Goal: Task Accomplishment & Management: Complete application form

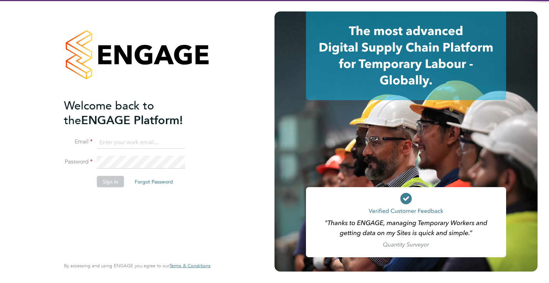
type input "leah.seber@buildrec.com"
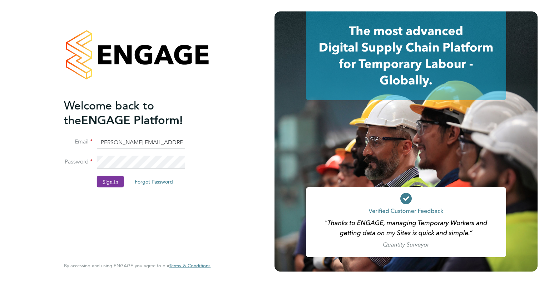
click at [118, 180] on button "Sign In" at bounding box center [110, 180] width 27 height 11
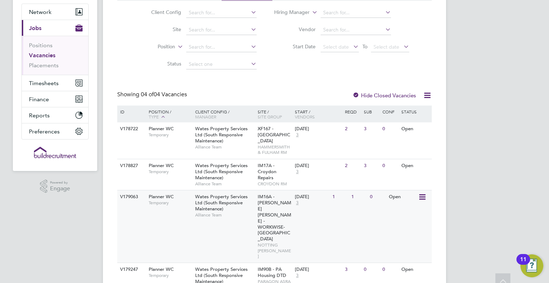
scroll to position [72, 0]
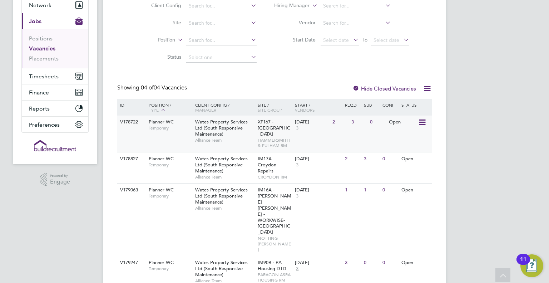
click at [209, 130] on span "Wates Property Services Ltd (South Responsive Maintenance)" at bounding box center [221, 128] width 53 height 18
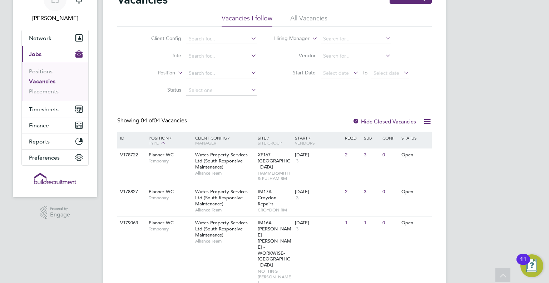
scroll to position [0, 0]
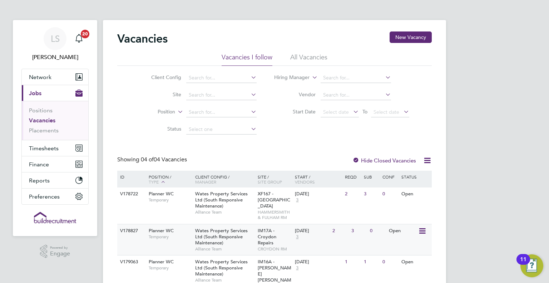
click at [185, 236] on span "Temporary" at bounding box center [170, 237] width 43 height 6
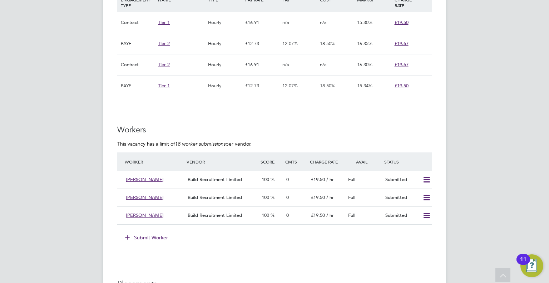
click at [150, 230] on ul "Worker Vendor Score Cmts Charge Rate Avail Status [PERSON_NAME] Build Recruitme…" at bounding box center [274, 201] width 314 height 98
click at [148, 233] on button "Submit Worker" at bounding box center [147, 236] width 54 height 11
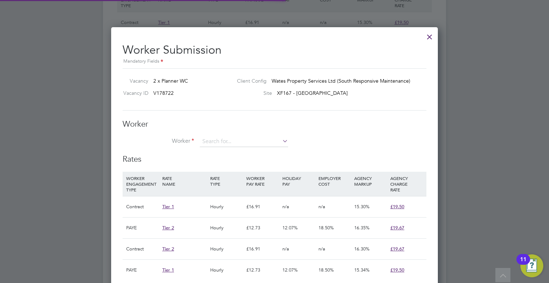
scroll to position [10, 111]
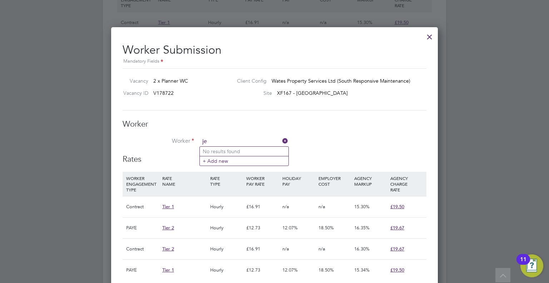
type input "j"
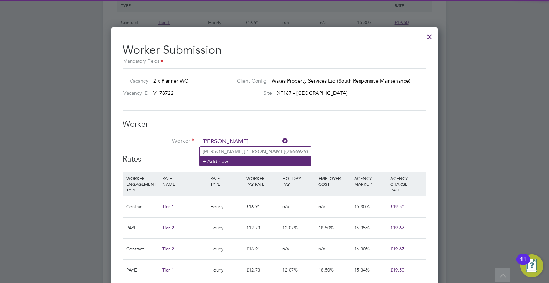
type input "[PERSON_NAME]"
click at [238, 157] on li "+ Add new" at bounding box center [255, 161] width 111 height 10
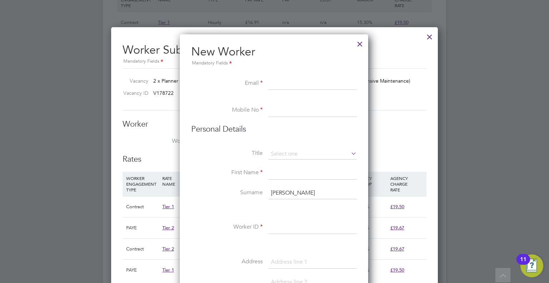
paste input "[EMAIL_ADDRESS][DOMAIN_NAME]"
type input "[EMAIL_ADDRESS][DOMAIN_NAME]"
click at [312, 112] on input at bounding box center [312, 110] width 88 height 13
paste input "7470 939791"
click at [276, 110] on input "0 7470 939791" at bounding box center [312, 110] width 88 height 13
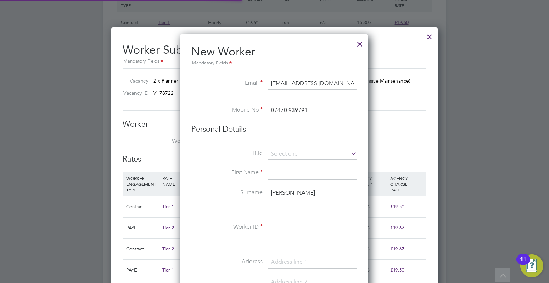
type input "07470 939791"
click at [281, 171] on input at bounding box center [312, 172] width 88 height 13
type input "[PERSON_NAME]"
drag, startPoint x: 274, startPoint y: 194, endPoint x: 287, endPoint y: 196, distance: 12.7
click at [275, 194] on input "[PERSON_NAME]" at bounding box center [312, 192] width 88 height 13
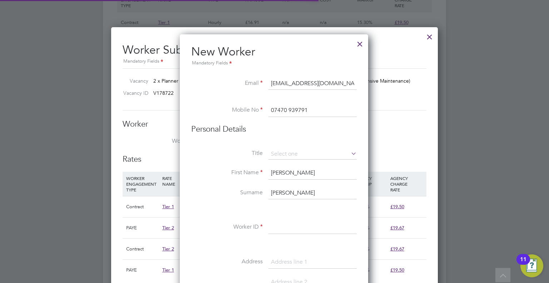
type input "[PERSON_NAME]"
click at [276, 234] on li "Worker ID" at bounding box center [273, 231] width 165 height 20
click at [277, 231] on input at bounding box center [312, 227] width 88 height 13
click at [290, 229] on input at bounding box center [312, 227] width 88 height 13
paste input "TW16 6RD"
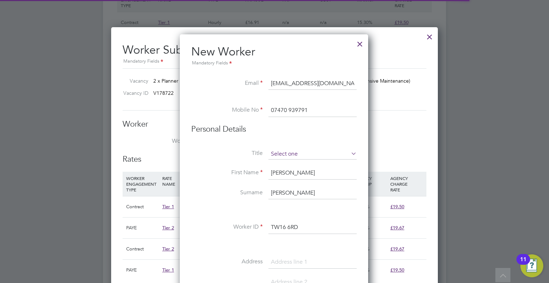
type input "TW16 6RD"
click at [293, 150] on input at bounding box center [312, 154] width 88 height 11
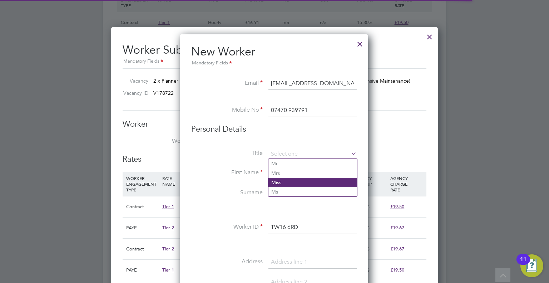
click at [290, 181] on li "Miss" at bounding box center [312, 182] width 89 height 9
type input "Miss"
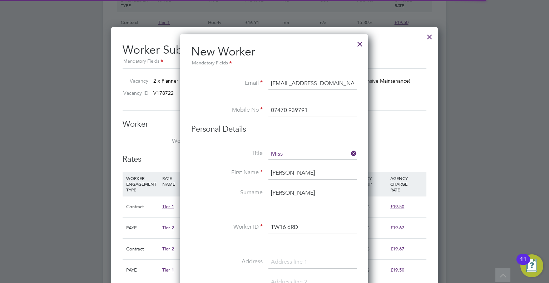
drag, startPoint x: 327, startPoint y: 228, endPoint x: 203, endPoint y: 223, distance: 124.0
click at [203, 223] on li "Worker ID TW16 6RD" at bounding box center [273, 231] width 165 height 20
paste input "274590"
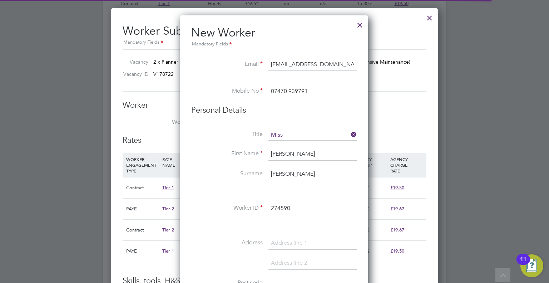
scroll to position [572, 0]
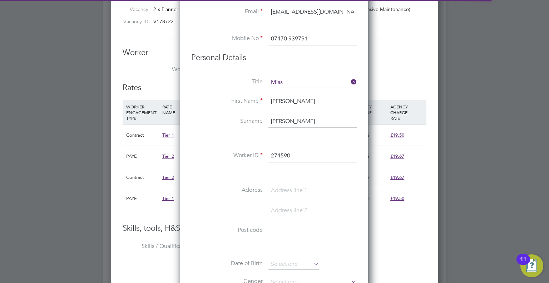
click at [210, 151] on label "Worker ID" at bounding box center [226, 155] width 71 height 8
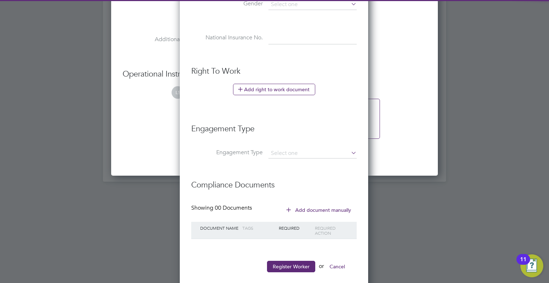
scroll to position [857, 0]
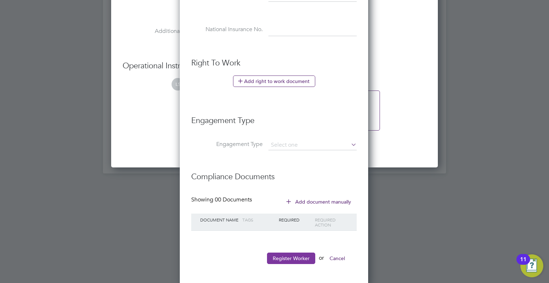
click at [291, 260] on button "Register Worker" at bounding box center [291, 257] width 48 height 11
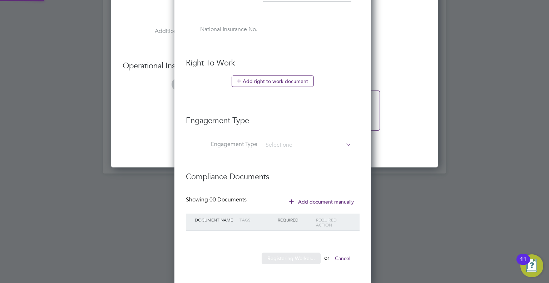
scroll to position [605, 200]
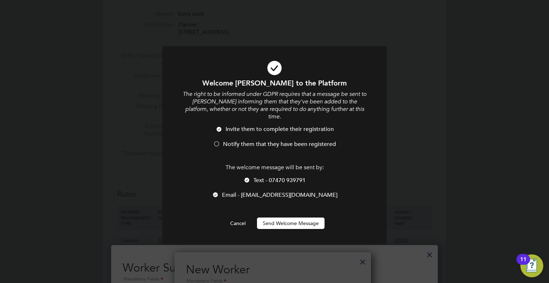
click at [249, 141] on li "Notify them that they have been registered" at bounding box center [274, 147] width 186 height 15
click at [278, 217] on button "Send Welcome Message" at bounding box center [291, 222] width 68 height 11
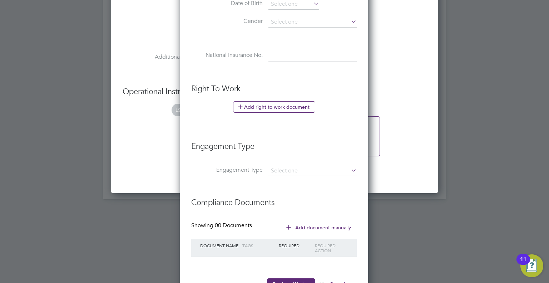
scroll to position [857, 0]
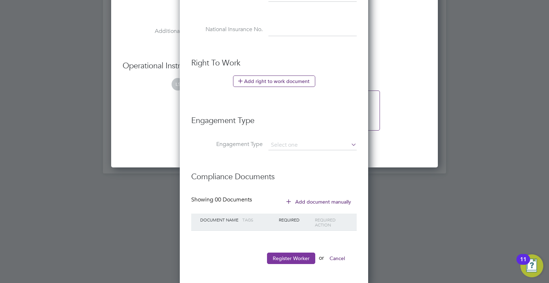
click at [285, 254] on button "Register Worker" at bounding box center [291, 257] width 48 height 11
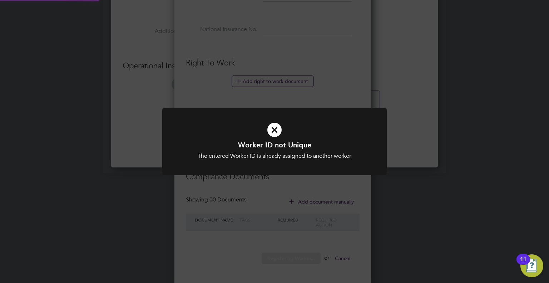
click at [346, 97] on div "Worker ID not Unique The entered Worker ID is already assigned to another worke…" at bounding box center [274, 141] width 549 height 283
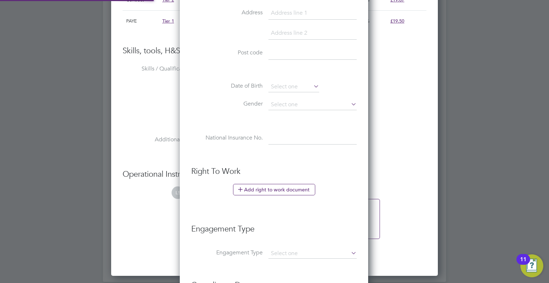
scroll to position [607, 0]
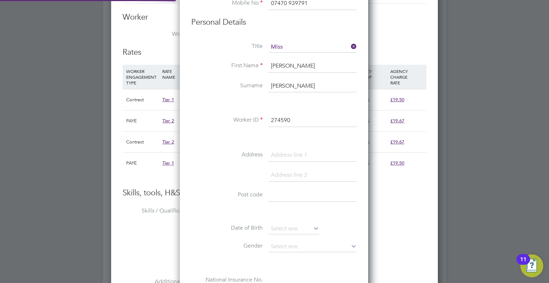
click at [307, 119] on input "274590" at bounding box center [312, 120] width 88 height 13
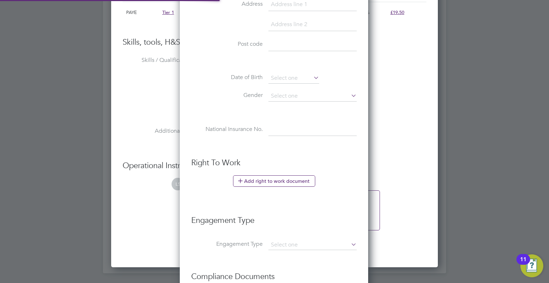
scroll to position [857, 0]
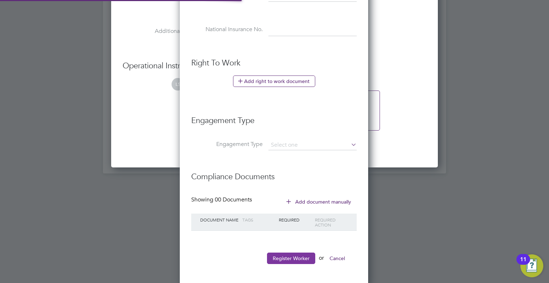
type input "274590."
click at [290, 253] on button "Register Worker" at bounding box center [291, 257] width 48 height 11
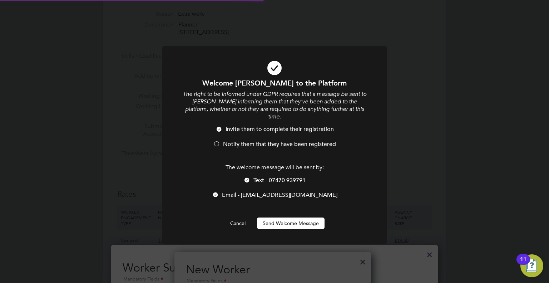
scroll to position [0, 0]
click at [251, 140] on span "Notify them that they have been registered" at bounding box center [279, 143] width 113 height 7
click at [278, 217] on button "Send Welcome Message" at bounding box center [291, 222] width 68 height 11
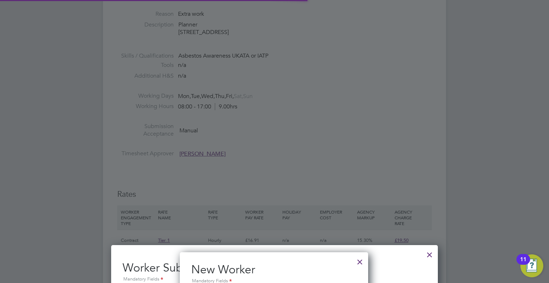
scroll to position [605, 189]
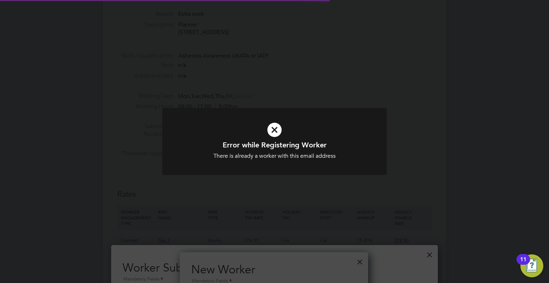
click at [399, 191] on div "Error while Registering Worker There is already a worker with this email addres…" at bounding box center [274, 141] width 549 height 283
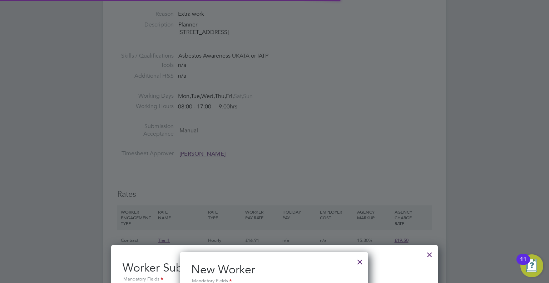
click at [358, 259] on div at bounding box center [359, 259] width 13 height 13
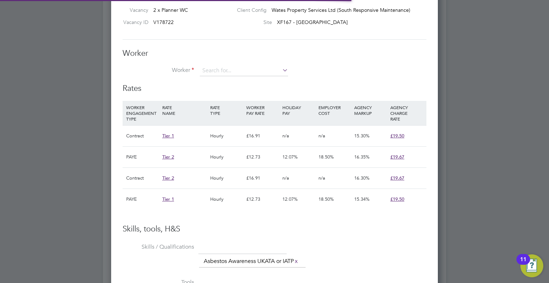
scroll to position [603, 0]
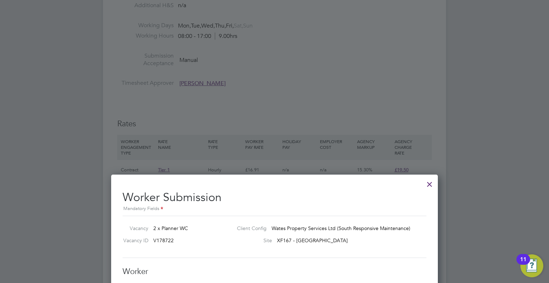
click at [431, 181] on div at bounding box center [429, 182] width 13 height 13
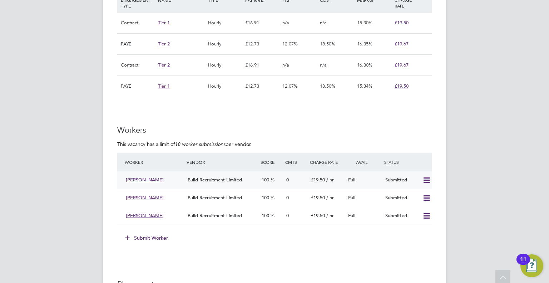
scroll to position [500, 0]
click at [154, 236] on button "Submit Worker" at bounding box center [147, 236] width 54 height 11
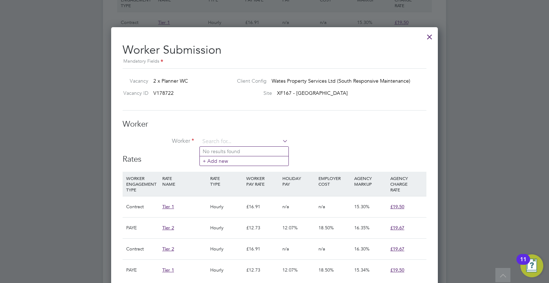
paste input "274590"
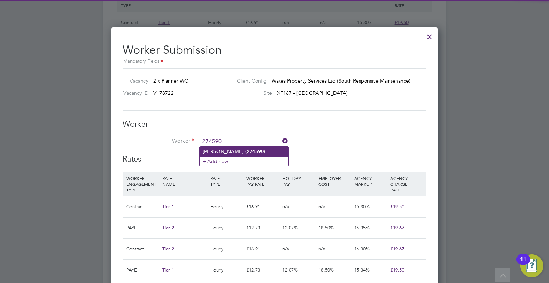
click at [217, 150] on li "[PERSON_NAME] ( 274590 )" at bounding box center [244, 151] width 89 height 10
type input "[PERSON_NAME] (274590)"
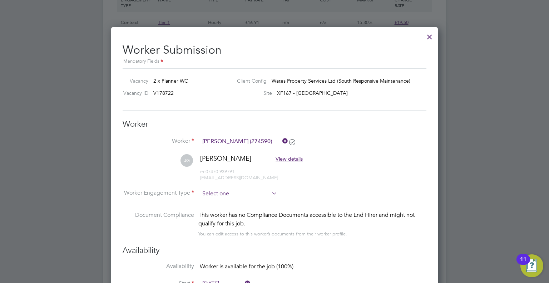
click at [206, 193] on input at bounding box center [239, 193] width 78 height 11
click at [219, 202] on li "Contract" at bounding box center [239, 202] width 78 height 9
type input "Contract"
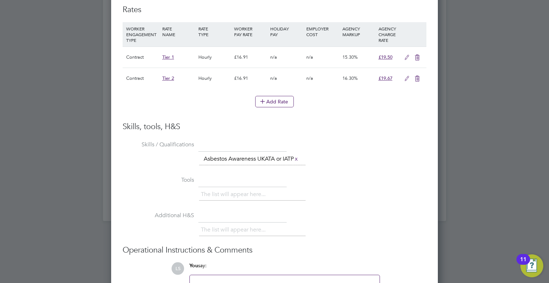
click at [420, 76] on icon at bounding box center [417, 79] width 9 height 6
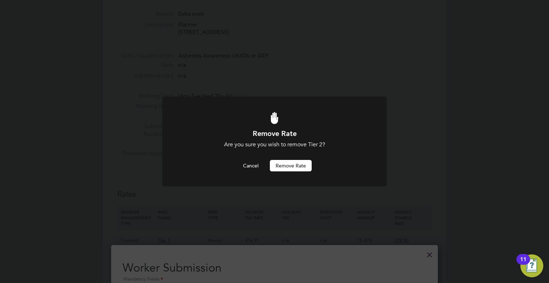
click at [293, 162] on button "Remove rate" at bounding box center [291, 165] width 42 height 11
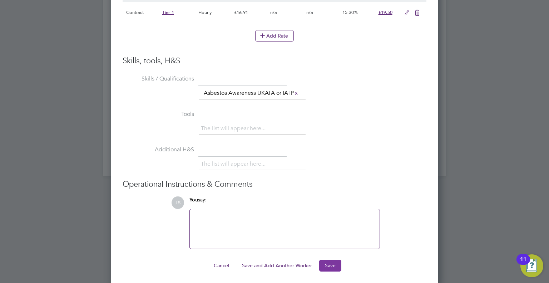
click at [329, 265] on button "Save" at bounding box center [330, 264] width 22 height 11
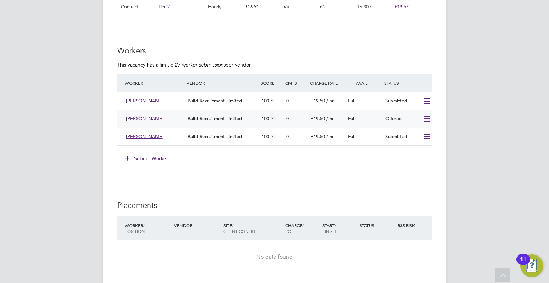
click at [422, 116] on icon at bounding box center [426, 119] width 9 height 6
click at [411, 130] on li "Confirm" at bounding box center [416, 134] width 27 height 10
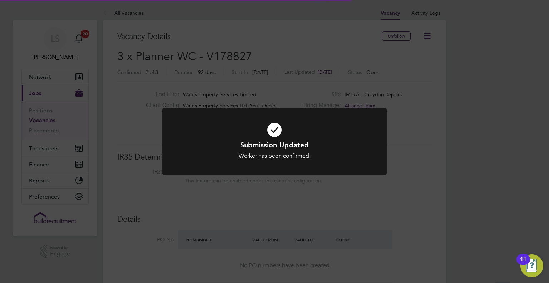
scroll to position [3, 4]
click at [238, 33] on div "Submission Updated Worker has been confirmed. Cancel Okay" at bounding box center [274, 141] width 549 height 283
